Goal: Task Accomplishment & Management: Manage account settings

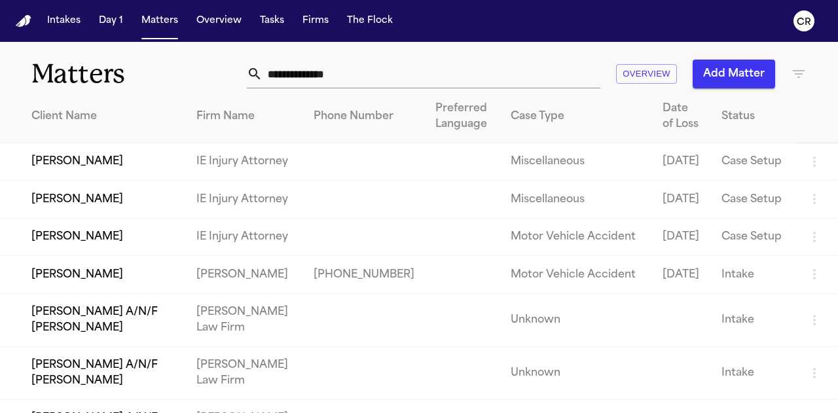
click at [380, 69] on input "text" at bounding box center [431, 74] width 338 height 29
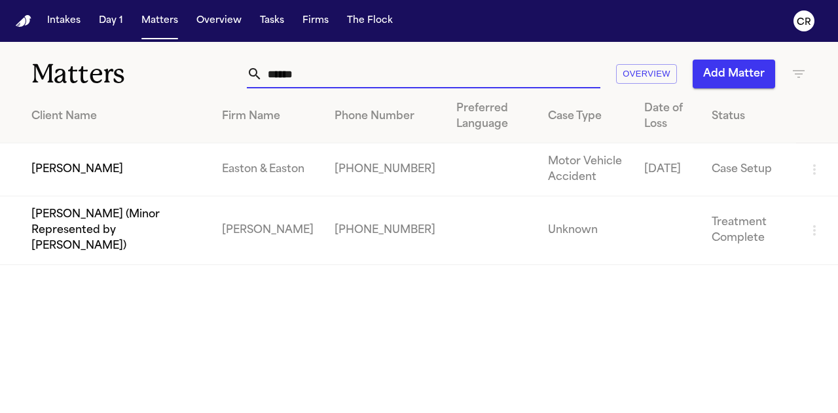
type input "******"
click at [153, 169] on td "[PERSON_NAME]" at bounding box center [105, 169] width 211 height 53
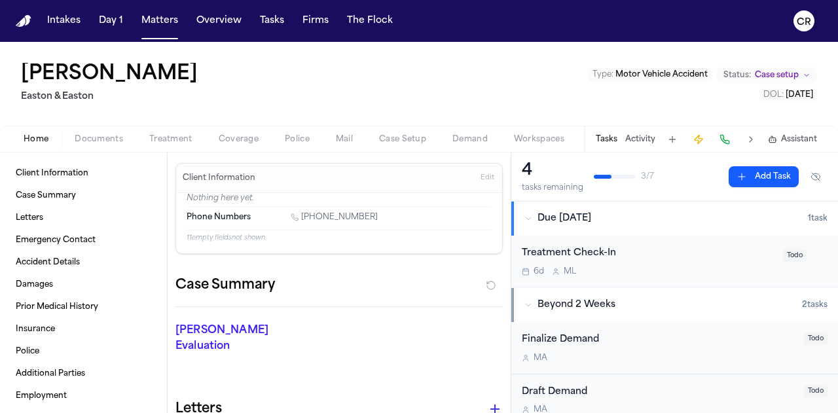
click at [169, 137] on span "Treatment" at bounding box center [170, 139] width 43 height 10
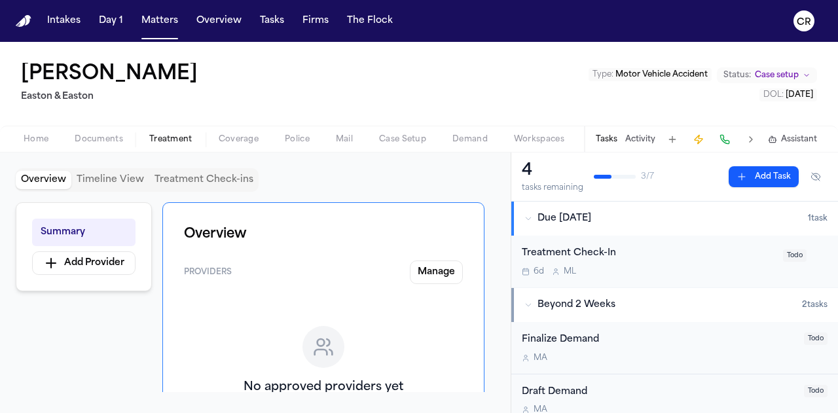
click at [84, 143] on span "Documents" at bounding box center [99, 139] width 48 height 10
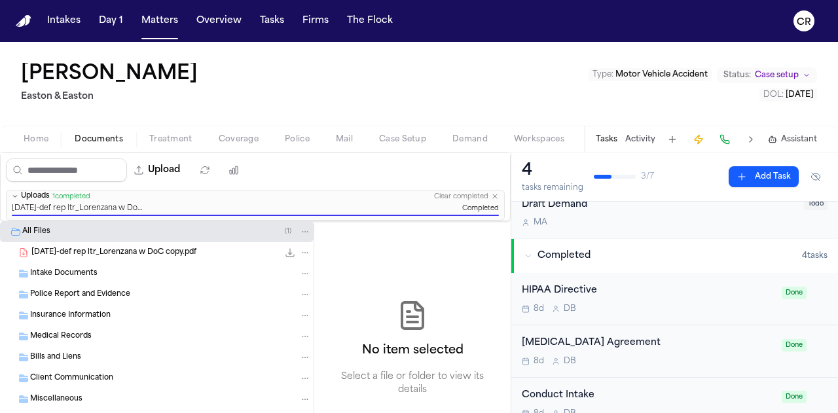
scroll to position [253, 0]
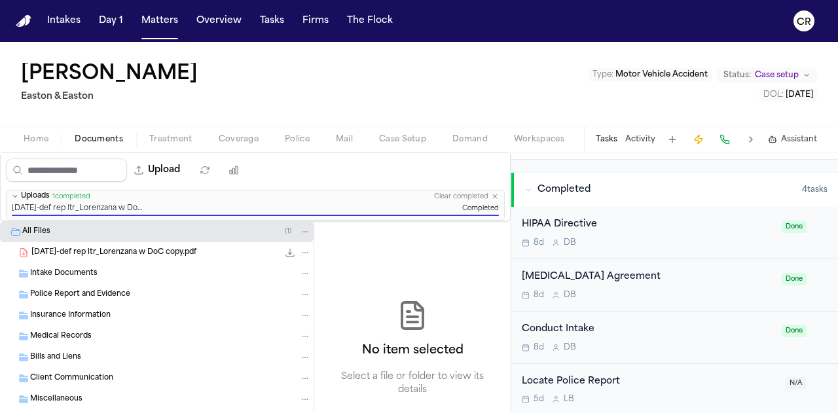
click at [24, 23] on img "Home" at bounding box center [24, 21] width 16 height 12
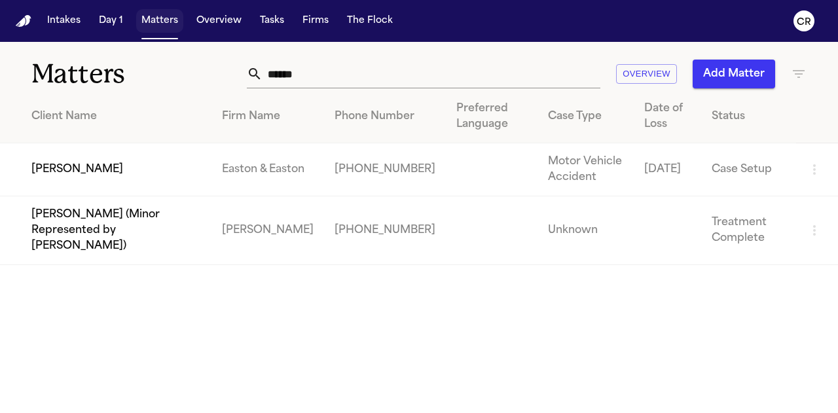
click at [173, 23] on button "Matters" at bounding box center [159, 21] width 47 height 24
drag, startPoint x: 259, startPoint y: 71, endPoint x: 135, endPoint y: 62, distance: 124.7
click at [135, 62] on div "Matters ****** Overview Add Matter" at bounding box center [419, 66] width 838 height 48
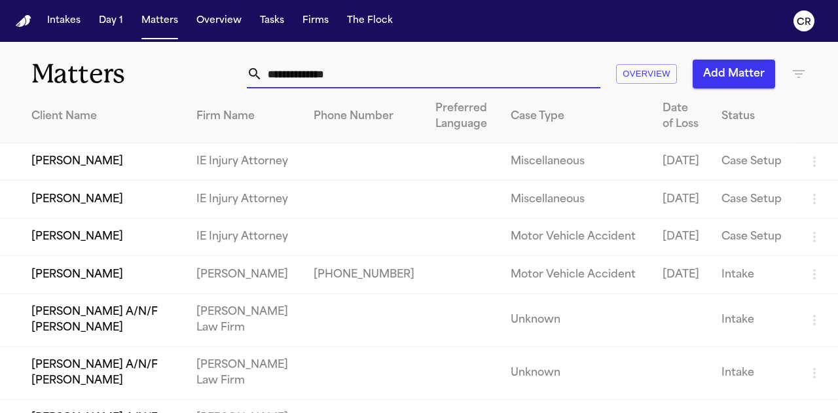
click at [304, 80] on input "text" at bounding box center [431, 74] width 338 height 29
click at [314, 75] on input "text" at bounding box center [431, 74] width 338 height 29
click at [186, 218] on td "[PERSON_NAME]" at bounding box center [93, 199] width 186 height 37
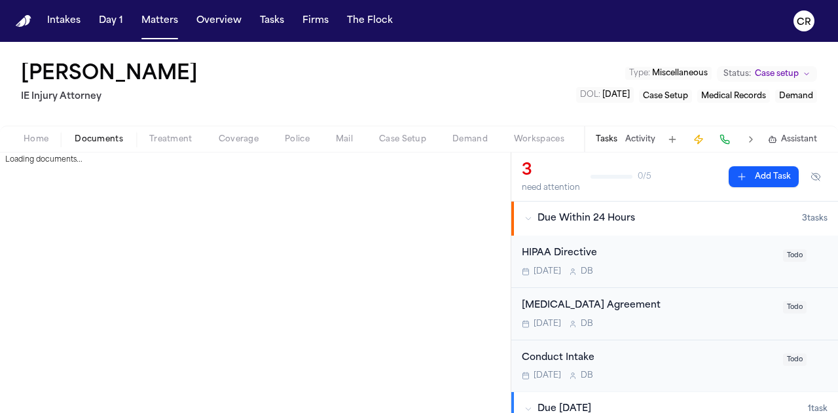
click at [113, 132] on button "Documents" at bounding box center [99, 140] width 75 height 16
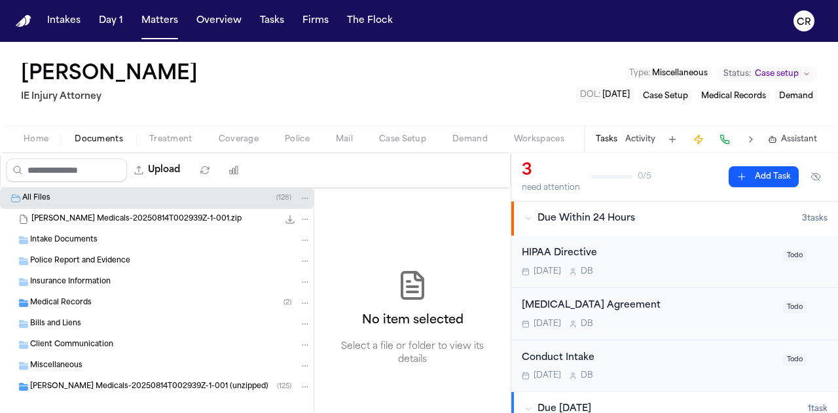
scroll to position [14, 0]
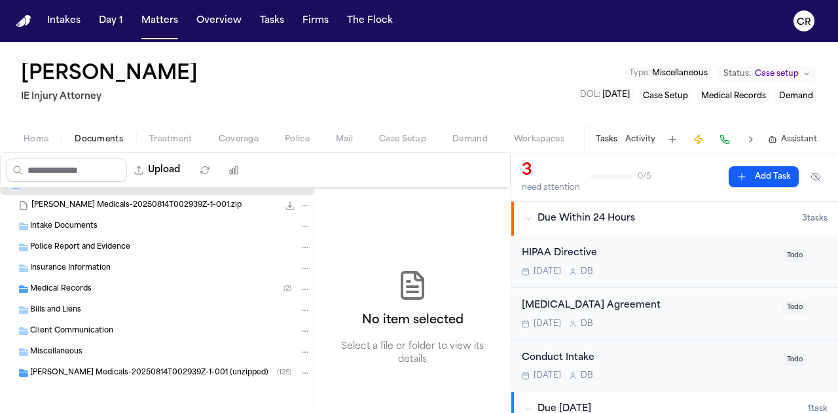
click at [215, 372] on span "[PERSON_NAME] Medicals-20250814T002939Z-1-001 (unzipped)" at bounding box center [149, 373] width 238 height 11
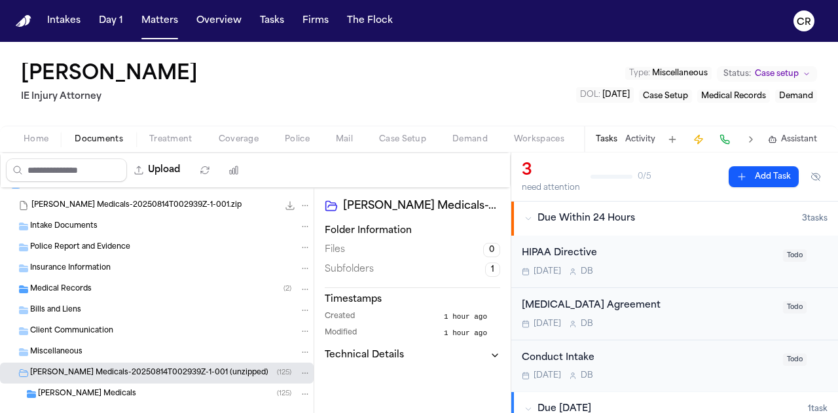
scroll to position [35, 0]
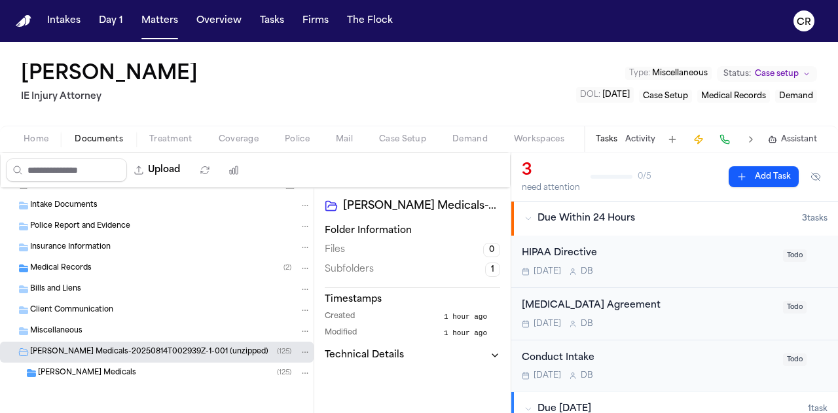
click at [178, 368] on div "[PERSON_NAME] Medicals ( 125 )" at bounding box center [174, 373] width 273 height 12
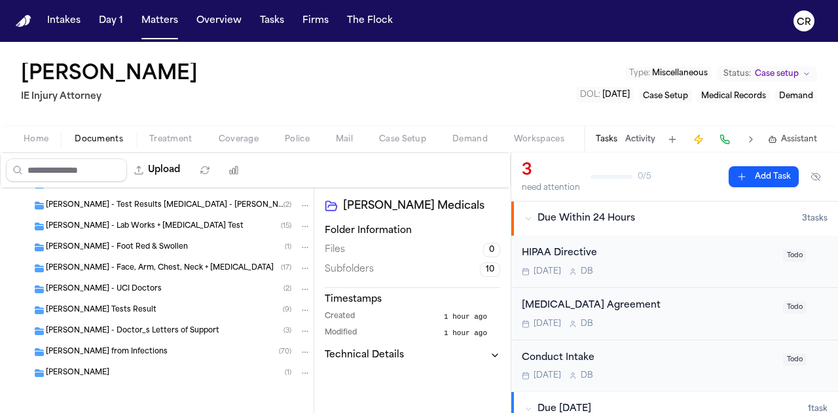
scroll to position [179, 0]
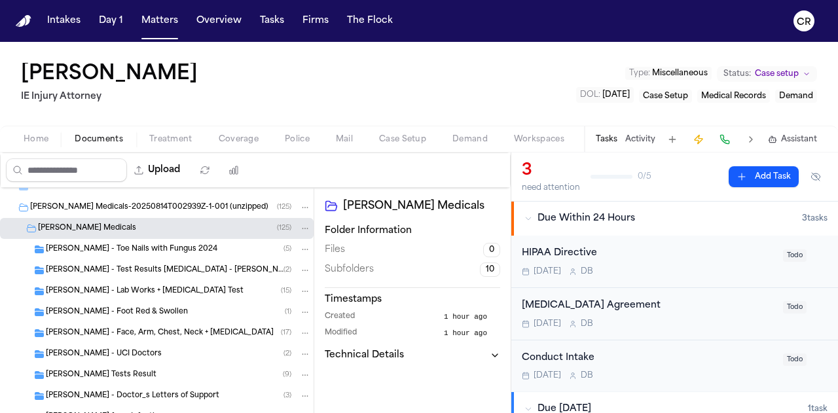
click at [219, 247] on div "[PERSON_NAME] - Toe Nails with Fungus 2024 ( 5 )" at bounding box center [178, 249] width 265 height 12
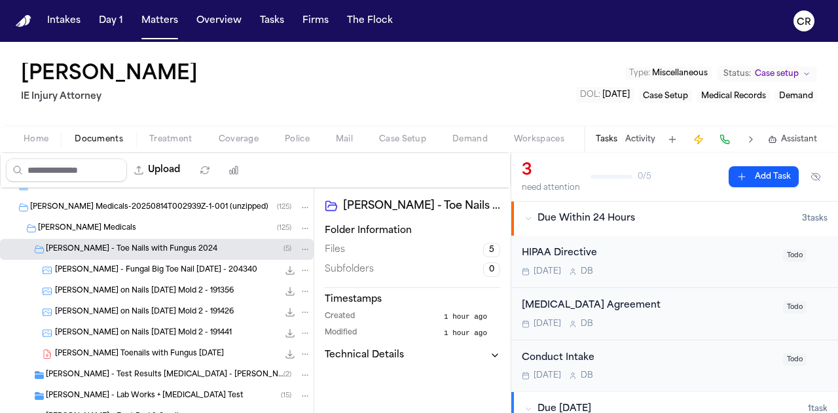
click at [519, 134] on span "Workspaces" at bounding box center [539, 139] width 50 height 10
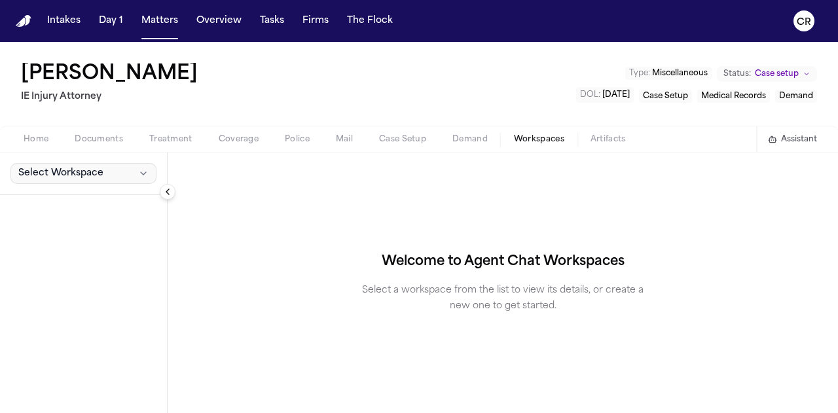
click at [138, 173] on icon "button" at bounding box center [143, 173] width 10 height 10
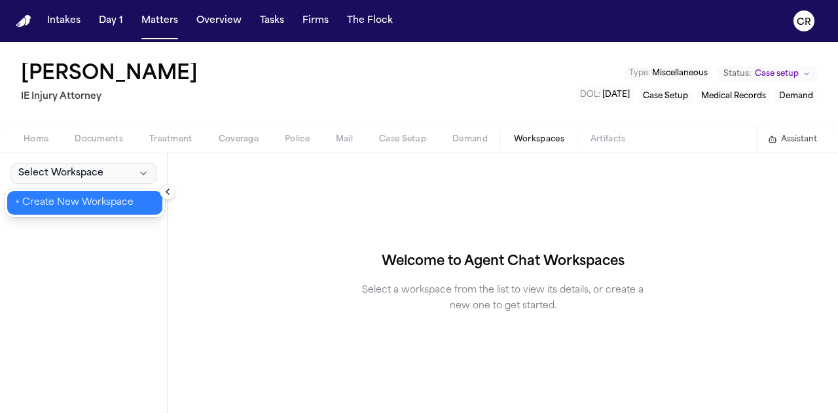
click at [90, 265] on div "Select Workspace" at bounding box center [83, 282] width 167 height 260
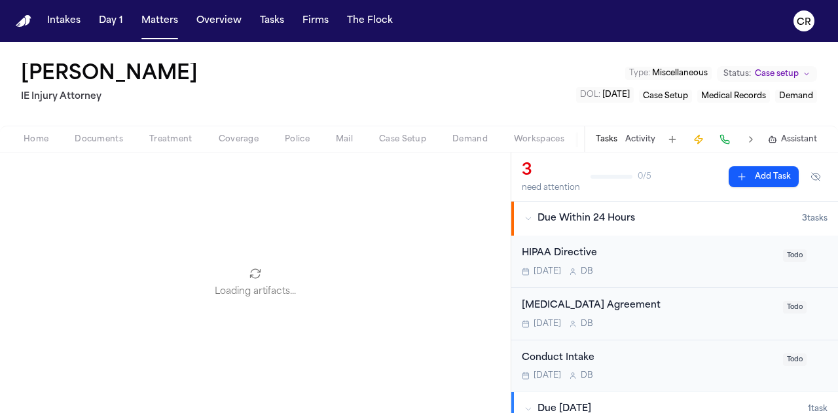
click at [609, 145] on div "Home Documents Treatment Coverage Police Mail Case Setup Demand Workspaces Arti…" at bounding box center [419, 139] width 838 height 26
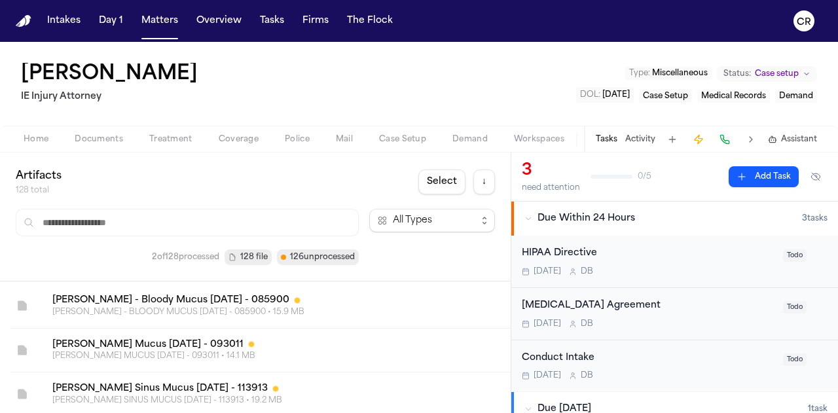
click at [468, 149] on div "Home Documents Treatment Coverage Police Mail Case Setup Demand Workspaces Arti…" at bounding box center [419, 139] width 838 height 26
click at [484, 141] on span "Demand" at bounding box center [469, 139] width 35 height 10
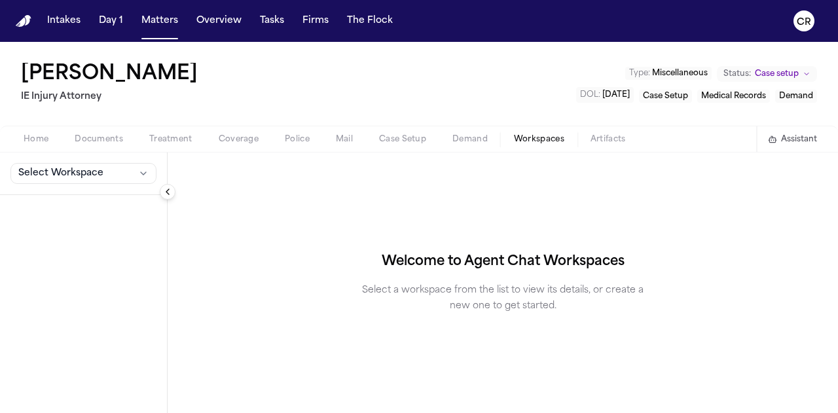
click at [535, 139] on span "Workspaces" at bounding box center [539, 139] width 50 height 10
click at [162, 10] on button "Matters" at bounding box center [159, 21] width 47 height 24
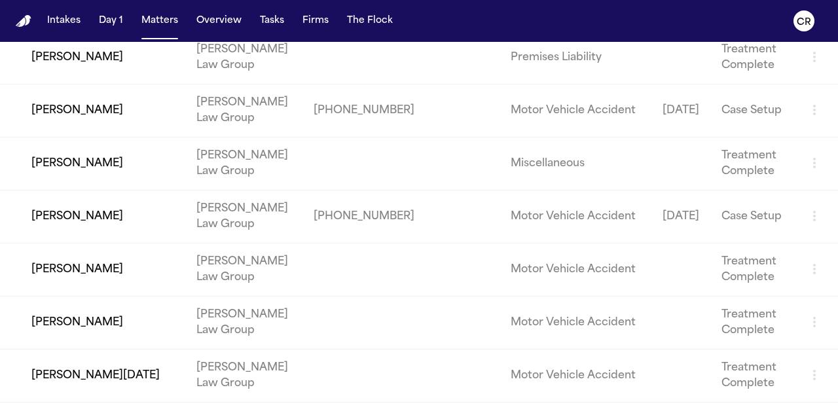
scroll to position [1347, 0]
click at [159, 241] on td "[PERSON_NAME]" at bounding box center [93, 214] width 186 height 53
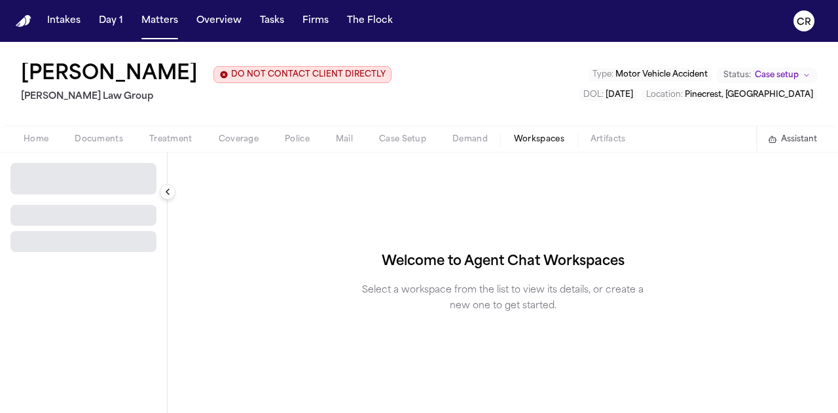
click at [527, 137] on span "Workspaces" at bounding box center [539, 139] width 50 height 10
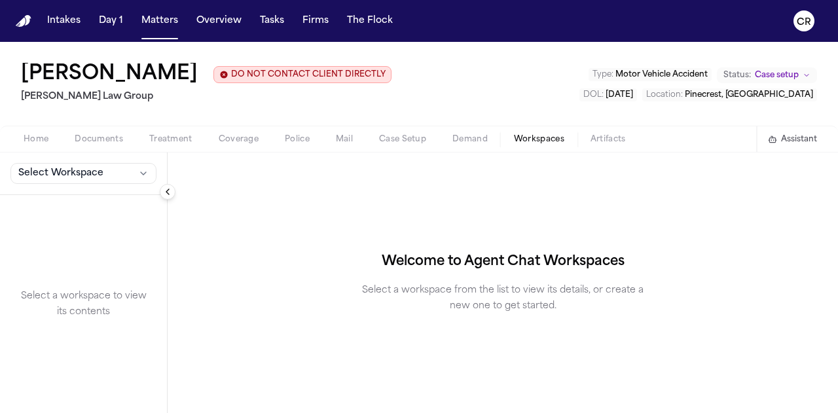
click at [471, 140] on span "Demand" at bounding box center [469, 139] width 35 height 10
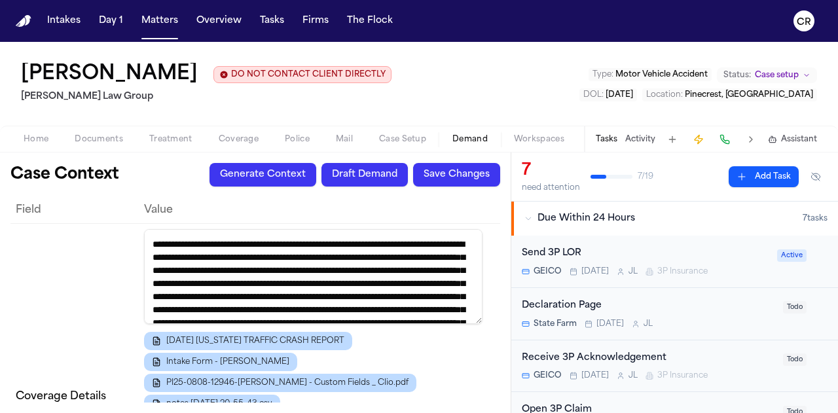
click at [27, 149] on div "Home Documents Treatment Coverage Police Mail Case Setup Demand Workspaces Arti…" at bounding box center [419, 139] width 838 height 26
click at [33, 146] on span "button" at bounding box center [36, 146] width 41 height 1
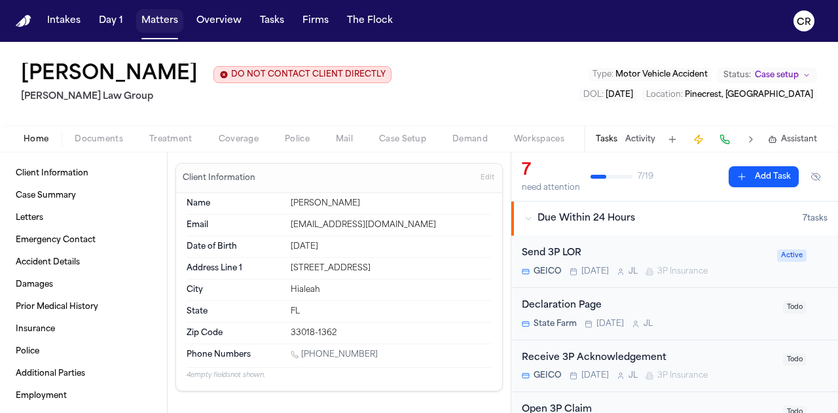
click at [157, 30] on button "Matters" at bounding box center [159, 21] width 47 height 24
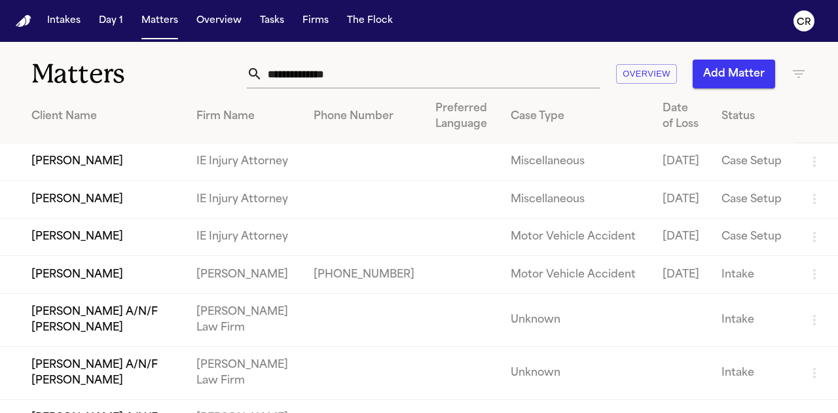
click at [127, 218] on td "[PERSON_NAME]" at bounding box center [93, 199] width 186 height 37
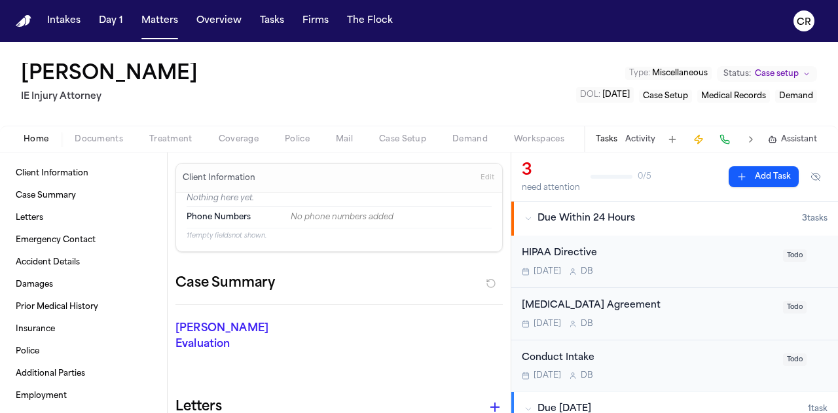
click at [465, 139] on span "Demand" at bounding box center [469, 139] width 35 height 10
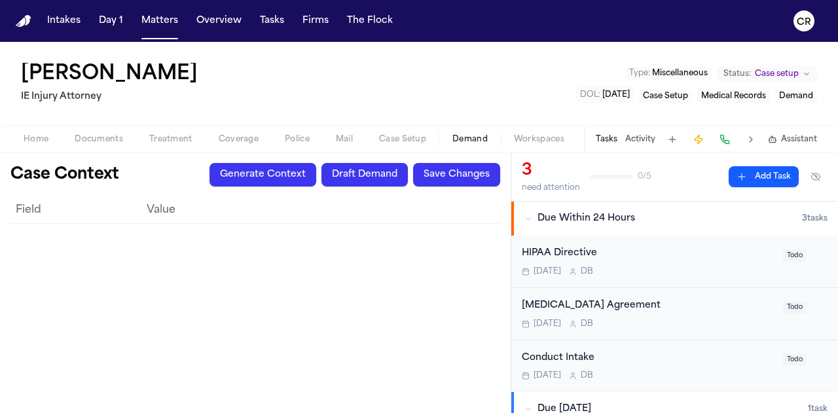
click at [259, 173] on button "Generate Context" at bounding box center [262, 175] width 107 height 24
click at [270, 171] on button "Generate Context" at bounding box center [262, 175] width 107 height 24
click at [400, 134] on span "Case Setup" at bounding box center [402, 139] width 47 height 10
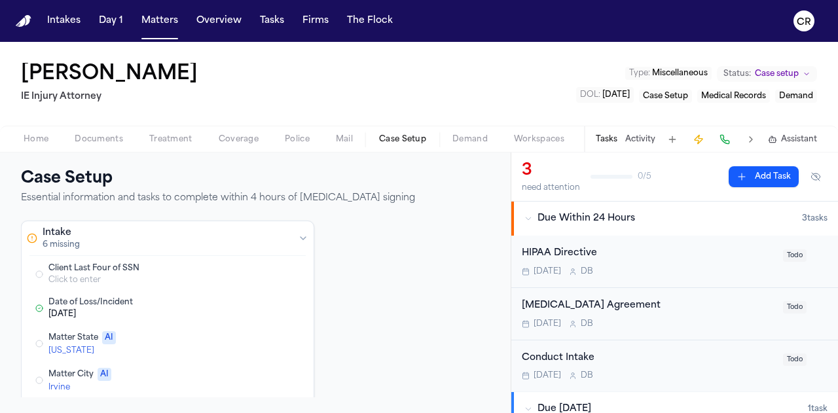
click at [465, 137] on span "Demand" at bounding box center [469, 139] width 35 height 10
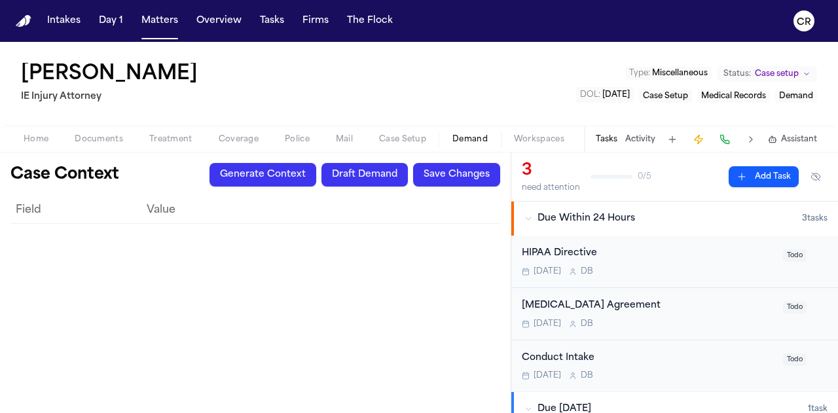
click at [41, 144] on button "Home" at bounding box center [35, 140] width 51 height 16
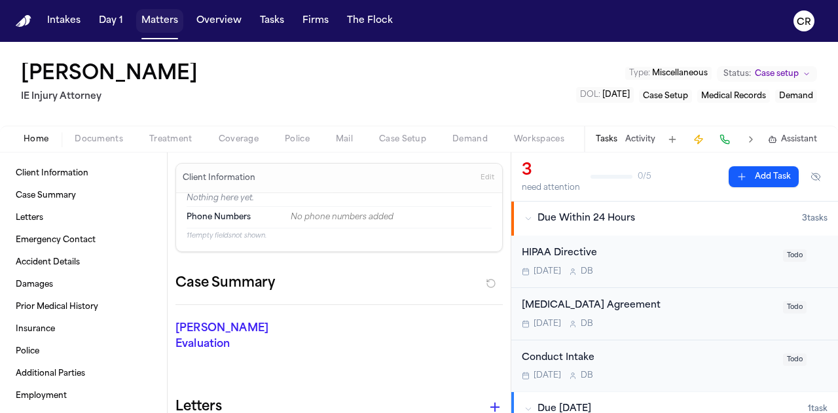
click at [163, 14] on button "Matters" at bounding box center [159, 21] width 47 height 24
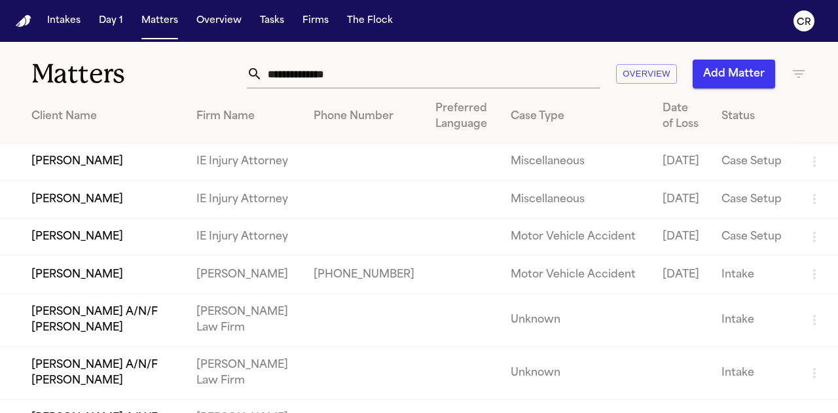
click at [152, 176] on td "[PERSON_NAME]" at bounding box center [93, 161] width 186 height 37
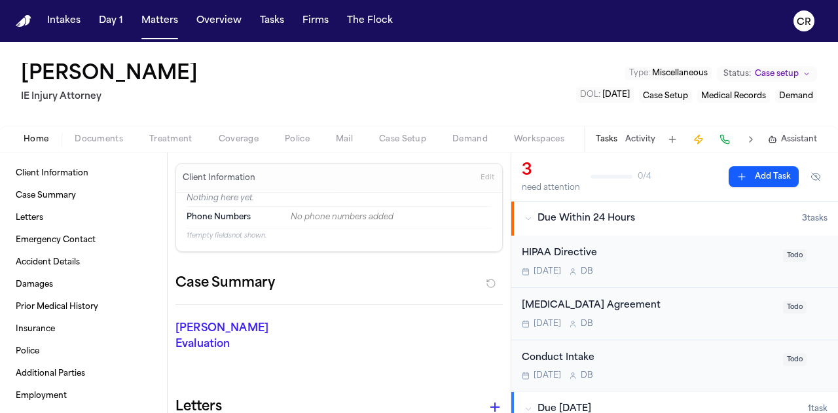
click at [471, 137] on span "Demand" at bounding box center [469, 139] width 35 height 10
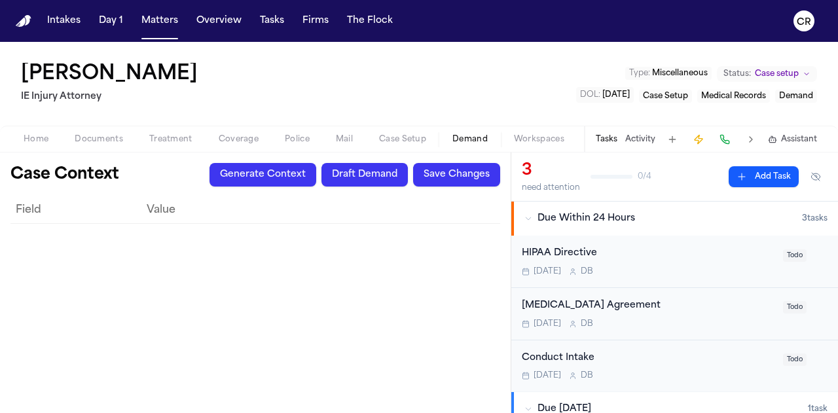
click at [249, 172] on button "Generate Context" at bounding box center [262, 175] width 107 height 24
click at [783, 305] on span "Todo" at bounding box center [795, 307] width 24 height 12
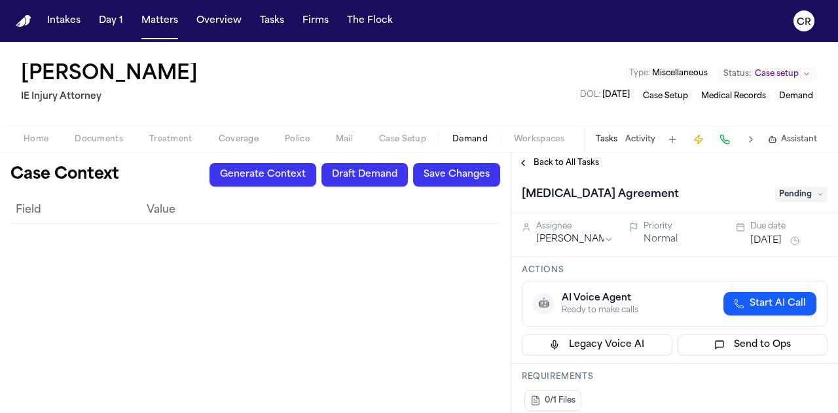
click at [798, 189] on span "Pending" at bounding box center [801, 194] width 52 height 16
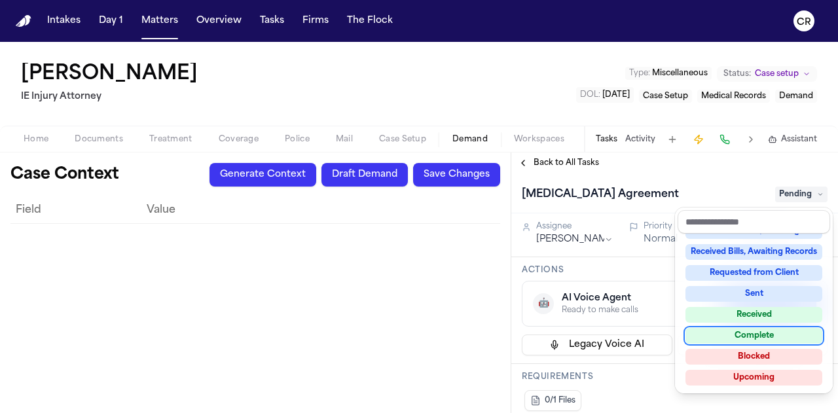
click at [771, 337] on div "Complete" at bounding box center [753, 336] width 137 height 16
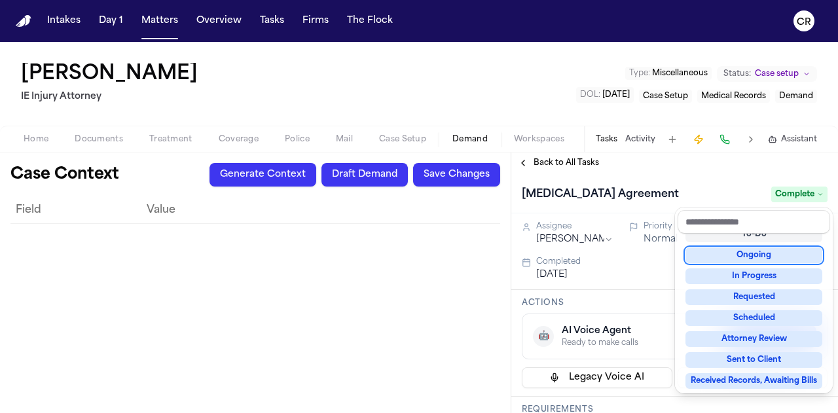
click at [744, 175] on div "[MEDICAL_DATA] Agreement Complete" at bounding box center [674, 193] width 327 height 40
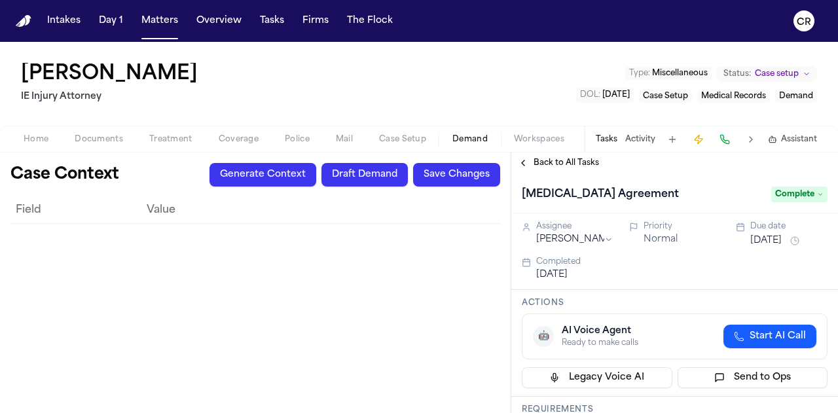
click at [520, 165] on button "Back to All Tasks" at bounding box center [558, 163] width 94 height 10
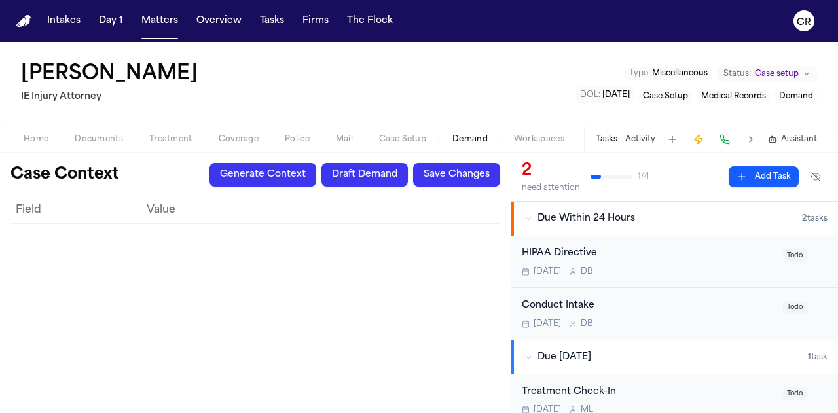
click at [785, 310] on span "Todo" at bounding box center [795, 307] width 24 height 12
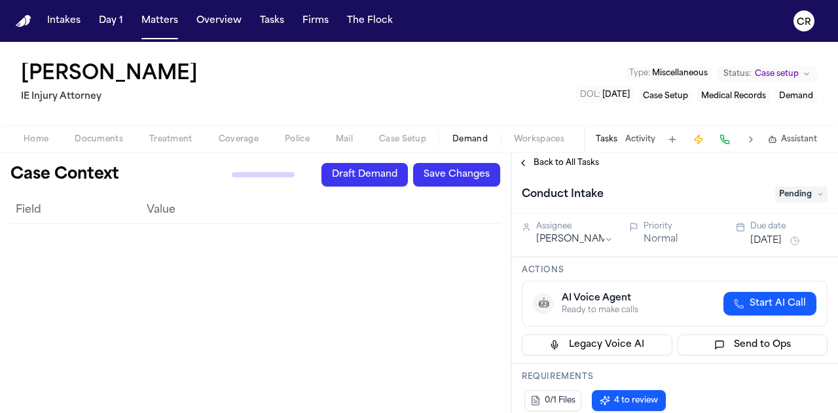
click at [413, 75] on div "[PERSON_NAME] IE Injury Attorney Type : Miscellaneous Status: Case setup DOL : …" at bounding box center [419, 84] width 838 height 84
click at [801, 193] on span "Pending" at bounding box center [801, 194] width 52 height 16
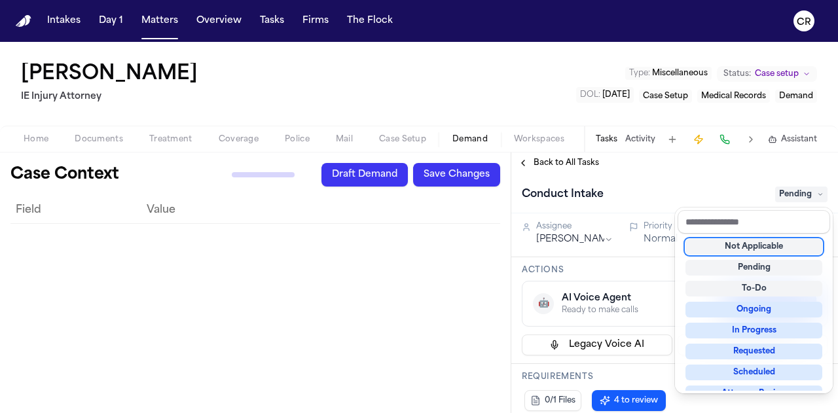
click at [780, 243] on div "Not Applicable" at bounding box center [753, 247] width 137 height 16
click at [535, 165] on div "Back to All Tasks Conduct Intake Not Applicable Assignee [PERSON_NAME] Priority…" at bounding box center [674, 282] width 327 height 260
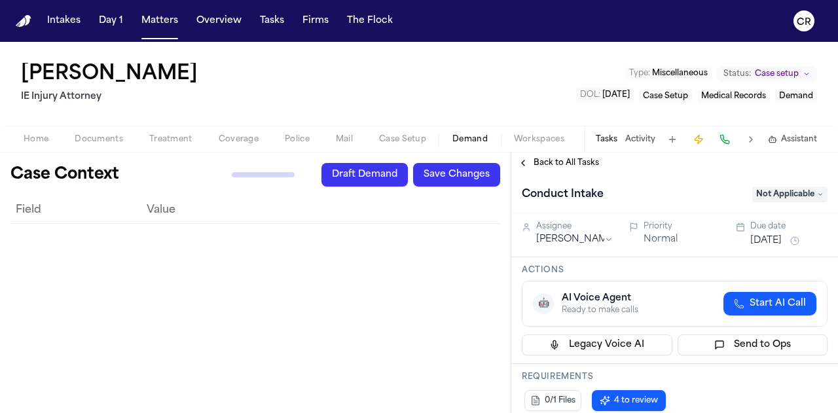
click at [524, 160] on button "Back to All Tasks" at bounding box center [558, 163] width 94 height 10
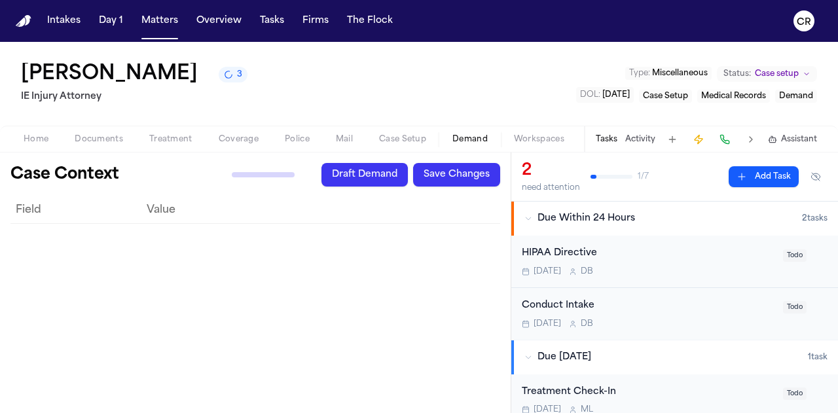
scroll to position [115, 0]
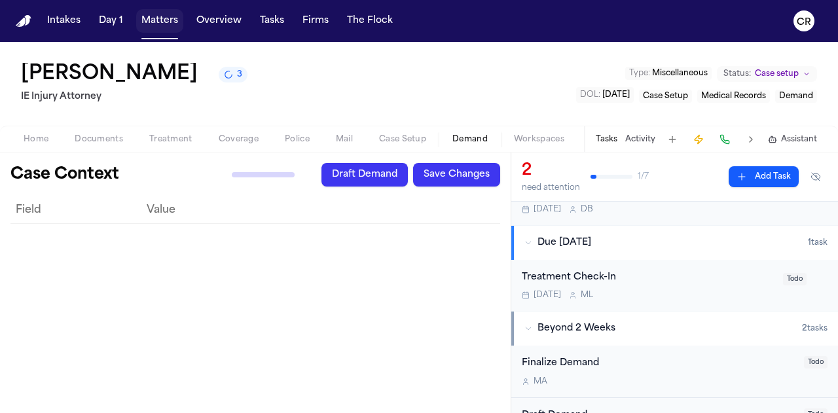
click at [155, 22] on button "Matters" at bounding box center [159, 21] width 47 height 24
